Goal: Task Accomplishment & Management: Manage account settings

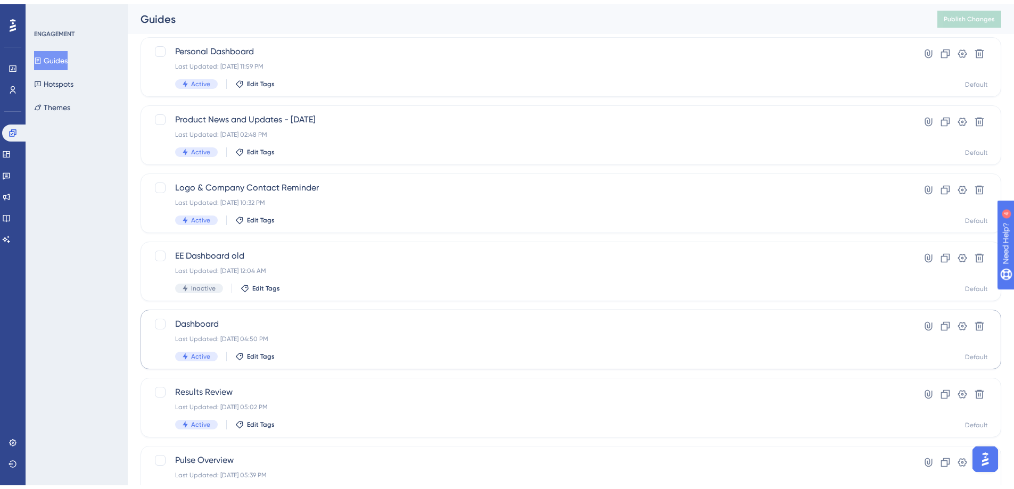
scroll to position [89, 0]
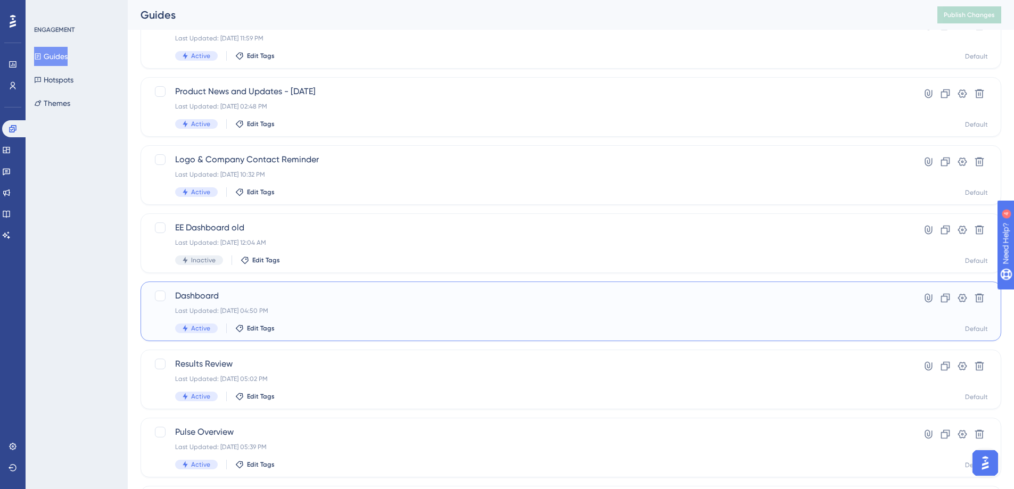
click at [208, 295] on span "Dashboard" at bounding box center [528, 296] width 706 height 13
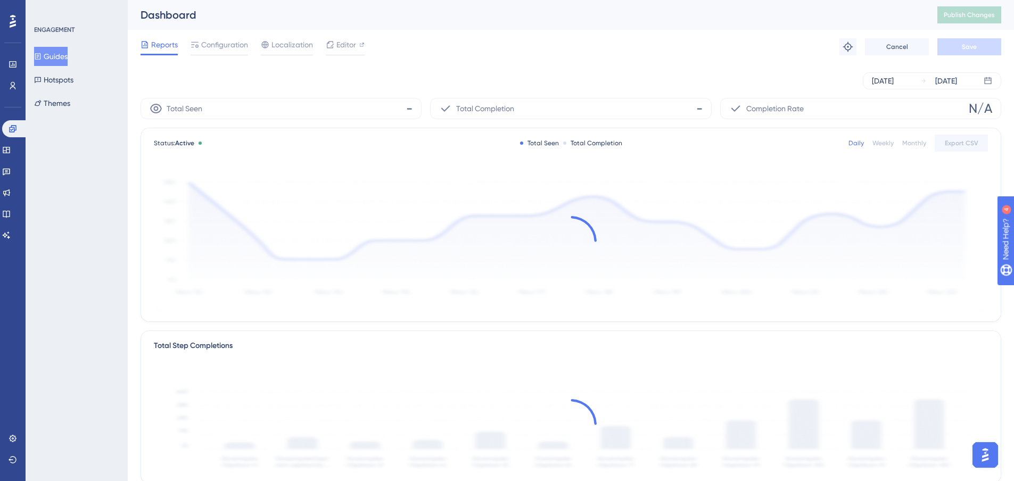
click at [215, 37] on div "Reports Configuration Localization Editor Troubleshoot Cancel Save" at bounding box center [571, 47] width 861 height 34
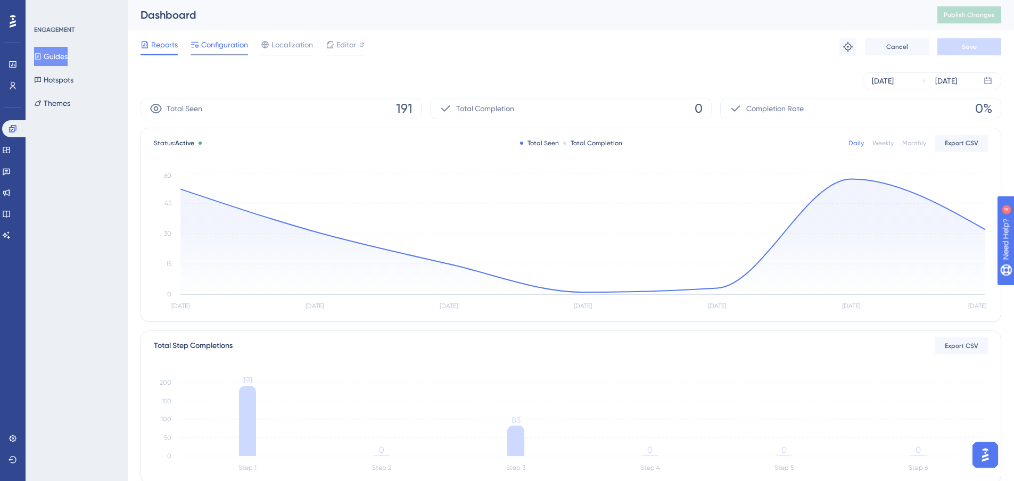
click at [217, 44] on span "Configuration" at bounding box center [224, 44] width 47 height 13
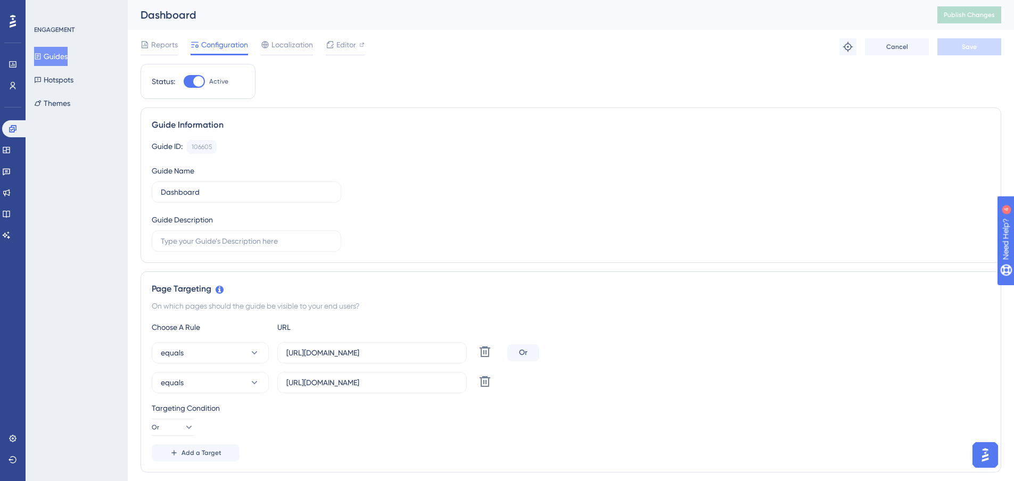
click at [199, 84] on div at bounding box center [198, 81] width 11 height 11
click at [184, 82] on input "Active" at bounding box center [183, 81] width 1 height 1
checkbox input "false"
click at [967, 49] on span "Save" at bounding box center [969, 47] width 15 height 9
click at [991, 9] on button "Publish Changes" at bounding box center [969, 14] width 64 height 17
